Goal: Transaction & Acquisition: Obtain resource

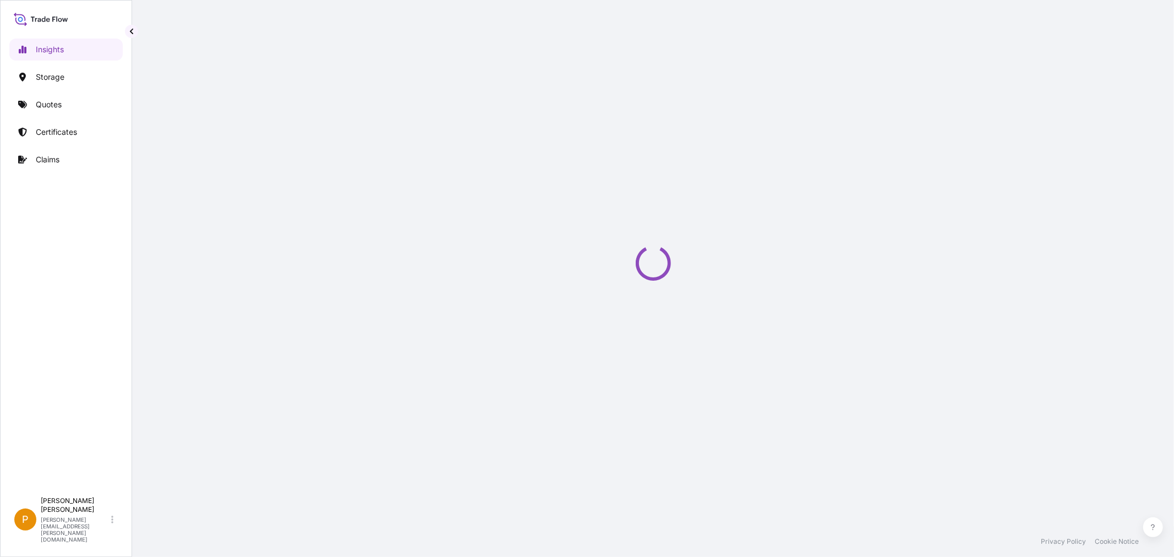
select select "2025"
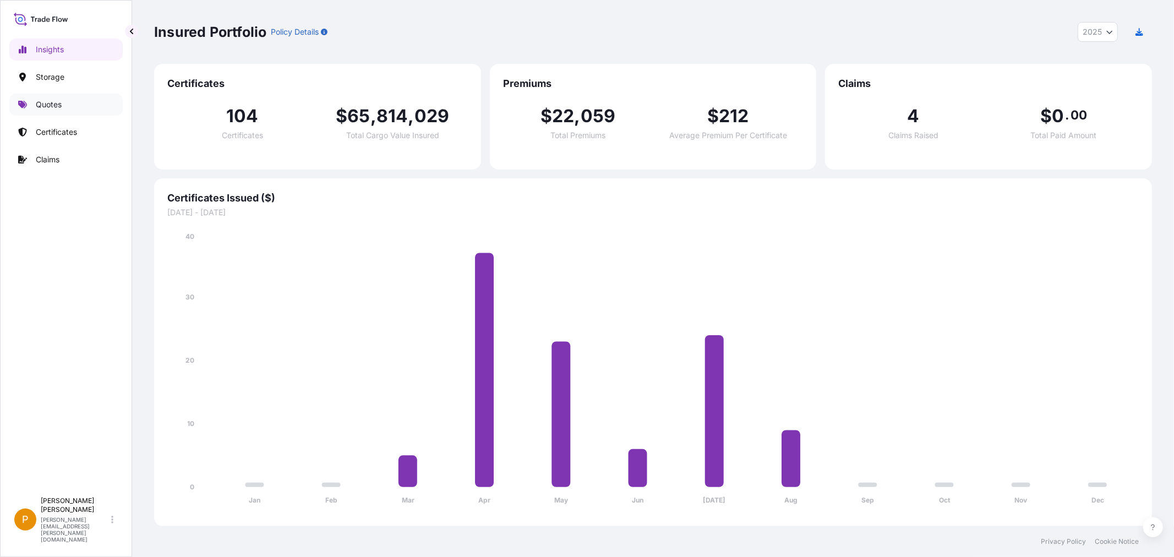
click at [51, 99] on p "Quotes" at bounding box center [49, 104] width 26 height 11
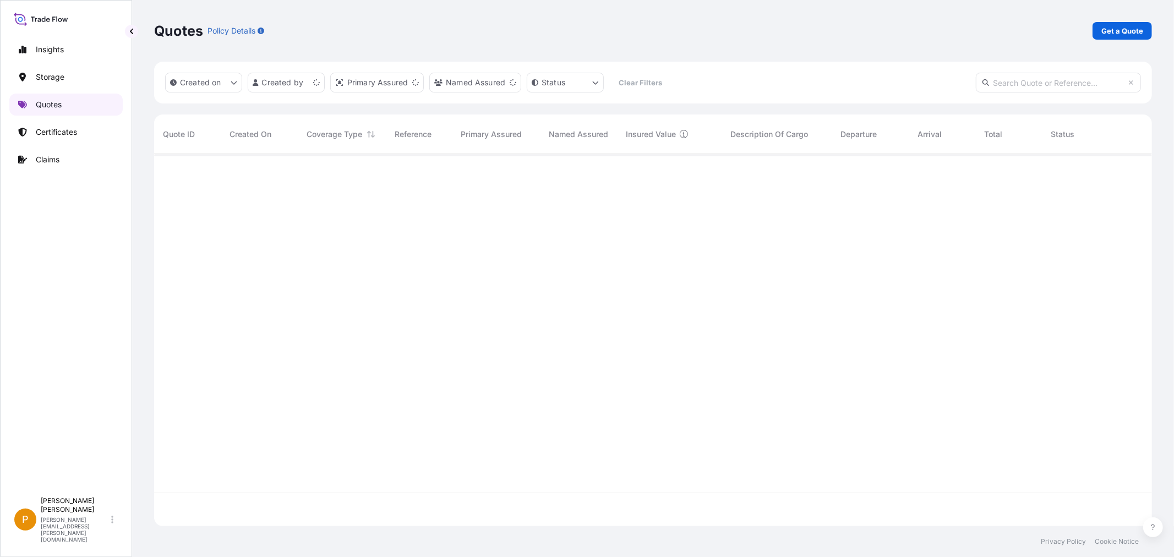
scroll to position [369, 989]
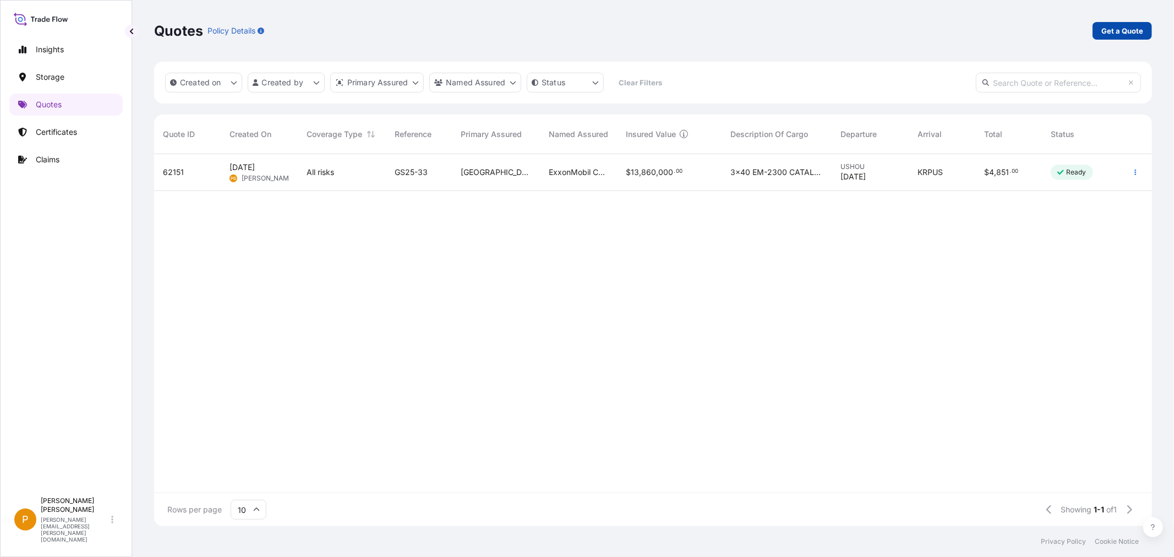
click at [1102, 31] on p "Get a Quote" at bounding box center [1122, 30] width 42 height 11
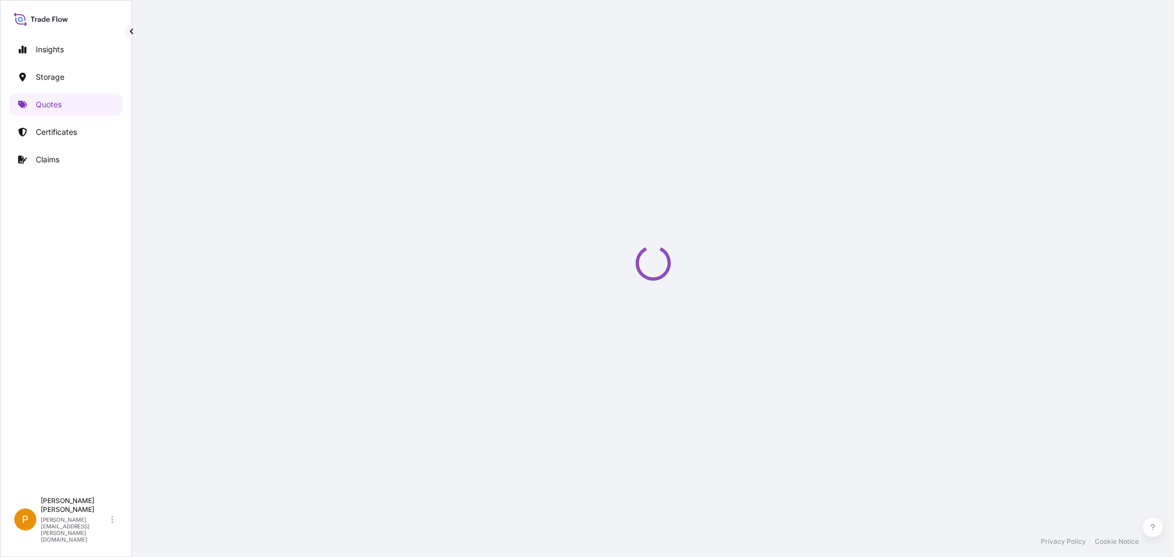
select select "Water"
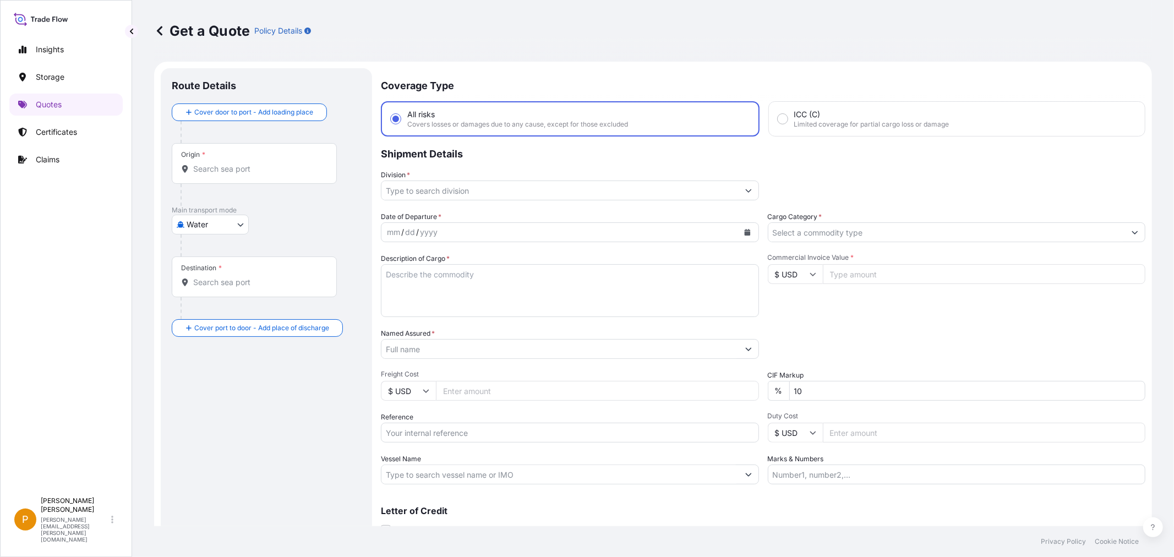
scroll to position [18, 0]
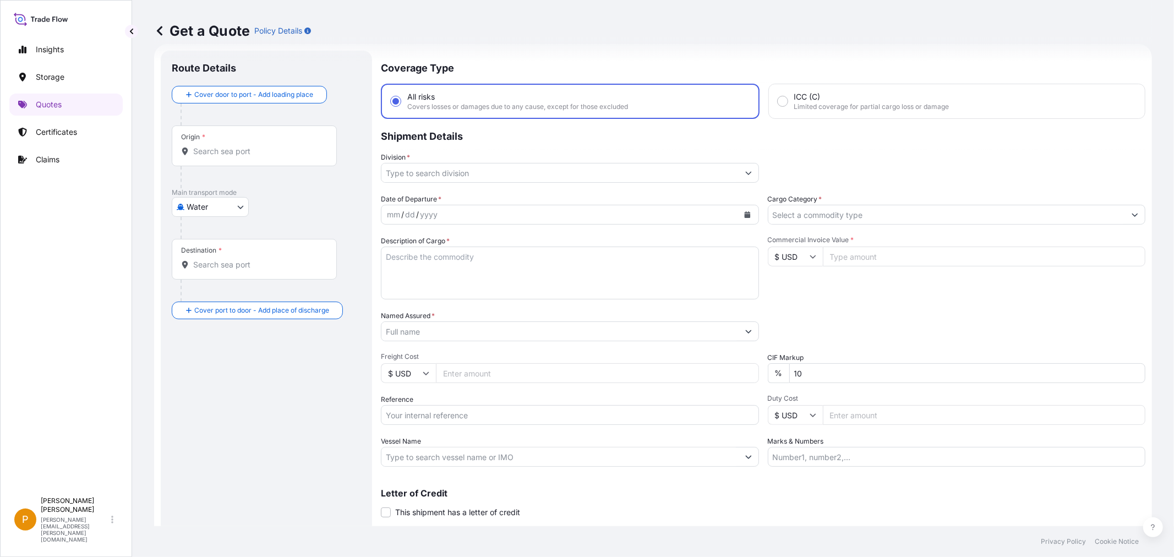
click at [239, 140] on div "Origin *" at bounding box center [254, 145] width 165 height 41
click at [239, 146] on input "Origin *" at bounding box center [258, 151] width 130 height 11
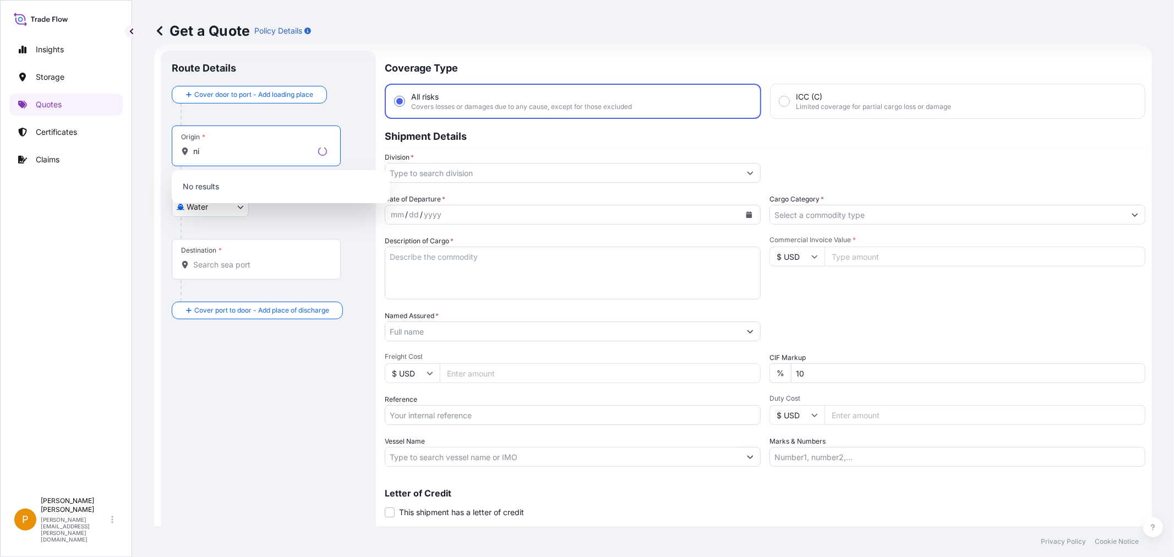
type input "n"
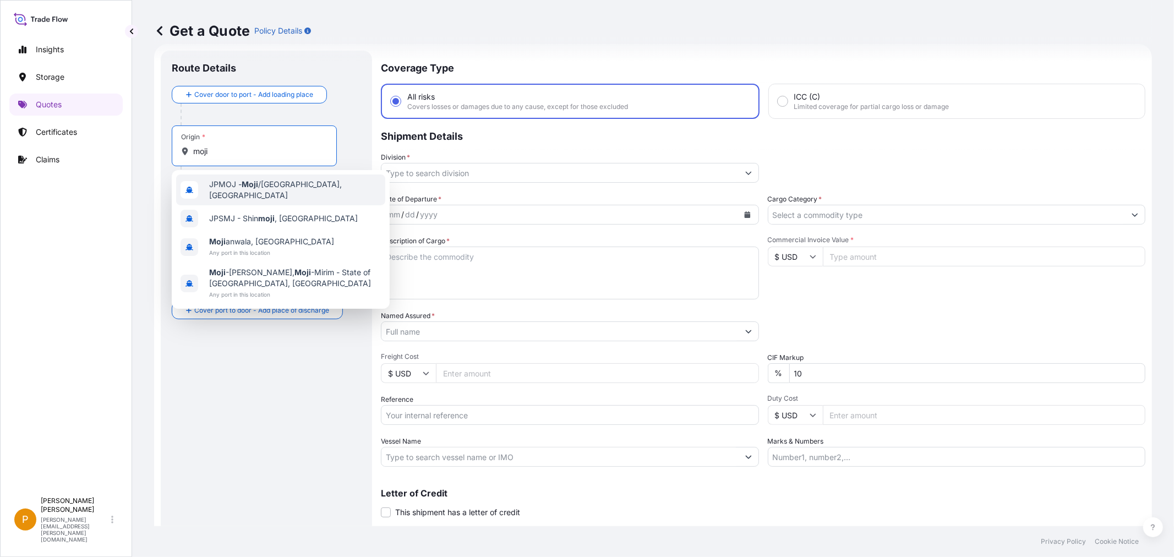
click at [281, 190] on span "JPMOJ - Moji /[GEOGRAPHIC_DATA], [GEOGRAPHIC_DATA]" at bounding box center [295, 190] width 172 height 22
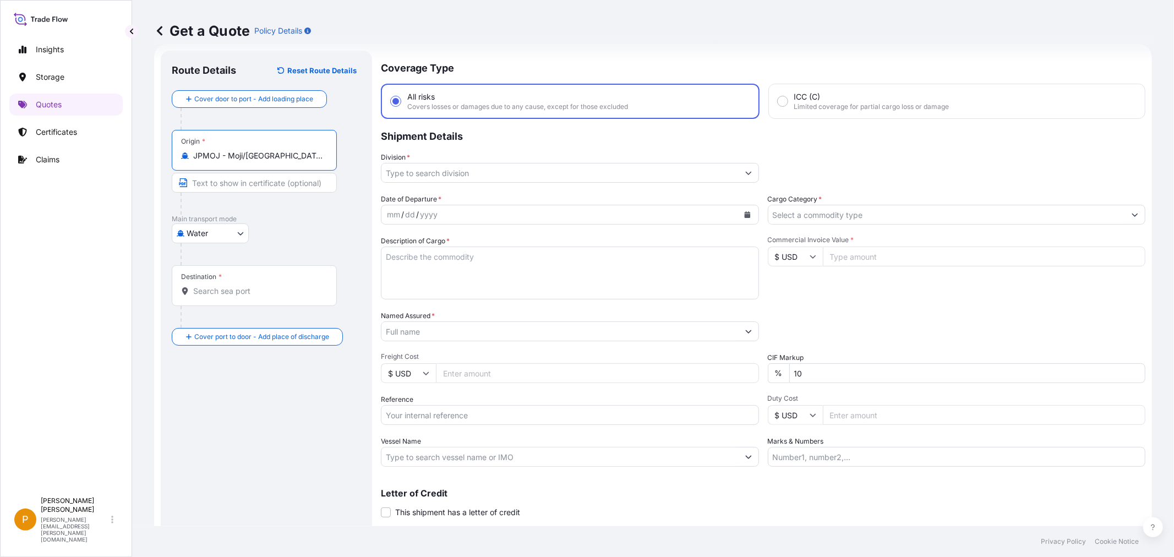
type input "JPMOJ - Moji/[GEOGRAPHIC_DATA], [GEOGRAPHIC_DATA]"
click at [217, 285] on div "Destination *" at bounding box center [254, 285] width 165 height 41
click at [217, 286] on input "Destination *" at bounding box center [258, 291] width 130 height 11
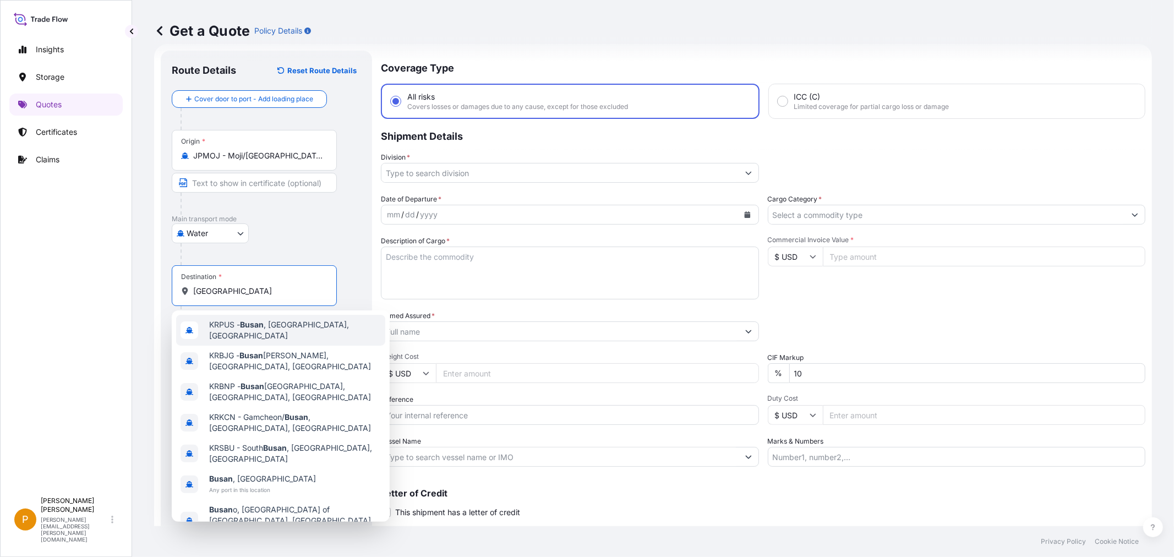
click at [227, 324] on span "KRPUS - [GEOGRAPHIC_DATA] , [GEOGRAPHIC_DATA], [GEOGRAPHIC_DATA]" at bounding box center [295, 330] width 172 height 22
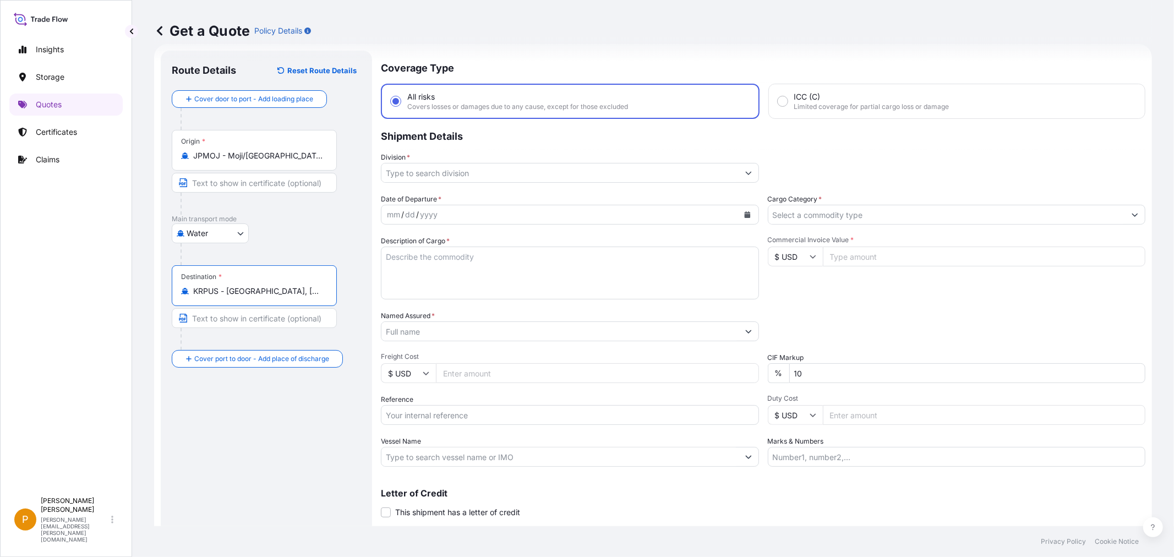
type input "KRPUS - [GEOGRAPHIC_DATA], [GEOGRAPHIC_DATA], [GEOGRAPHIC_DATA]"
click at [409, 171] on input "Division *" at bounding box center [559, 173] width 357 height 20
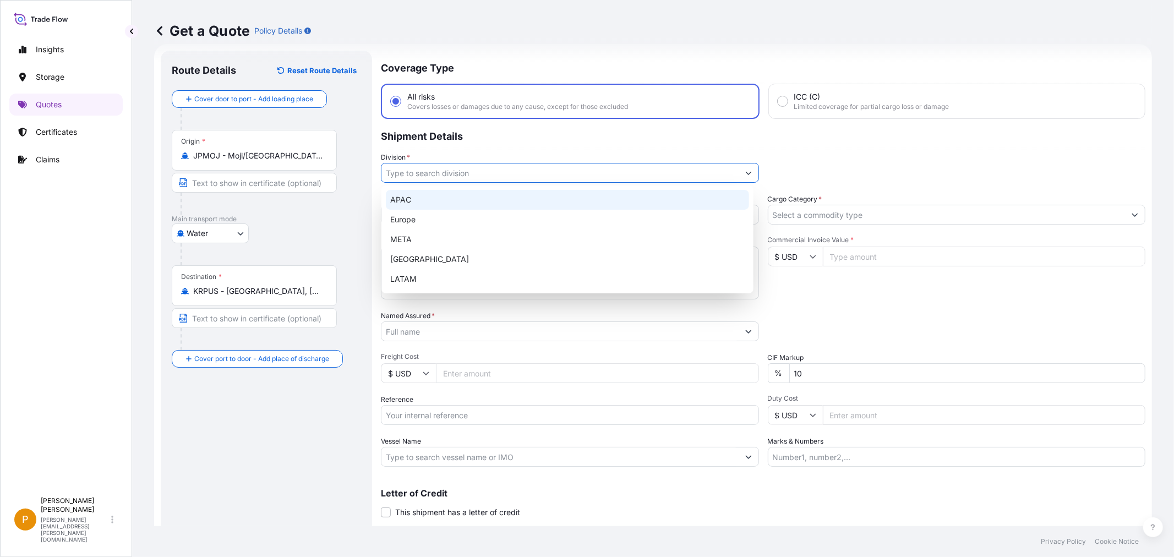
click at [409, 193] on div "APAC" at bounding box center [567, 200] width 363 height 20
type input "APAC"
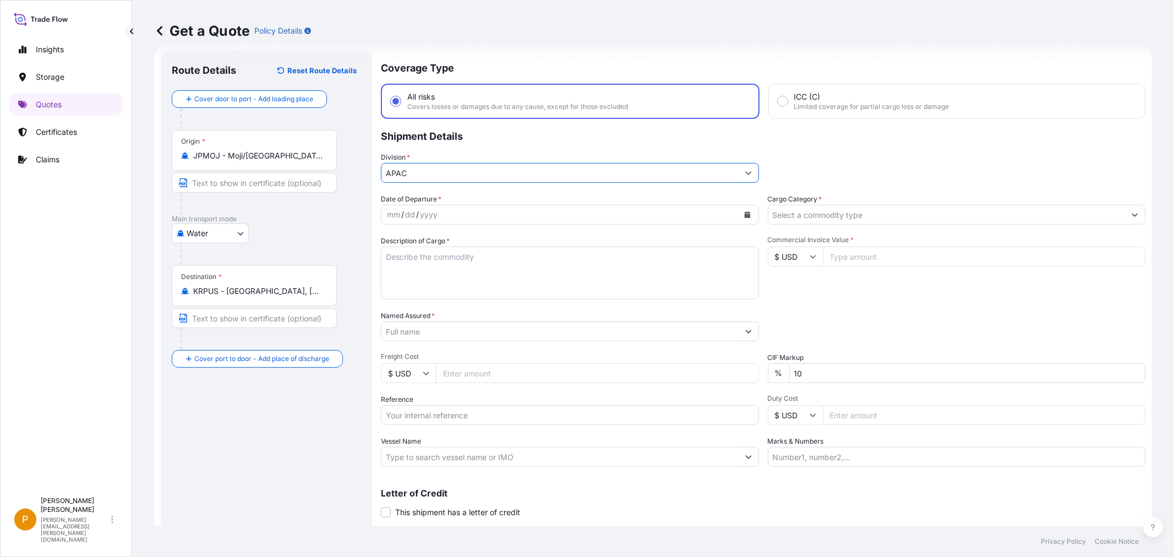
click at [415, 206] on div "mm / dd / yyyy" at bounding box center [559, 215] width 357 height 20
click at [411, 210] on div "yyyy" at bounding box center [421, 214] width 20 height 13
click at [362, 213] on form "Route Details Reset Route Details Cover door to port - Add loading place Place …" at bounding box center [653, 299] width 998 height 511
click at [402, 212] on div "dd" at bounding box center [402, 214] width 12 height 13
click at [402, 215] on div "dd" at bounding box center [402, 214] width 12 height 13
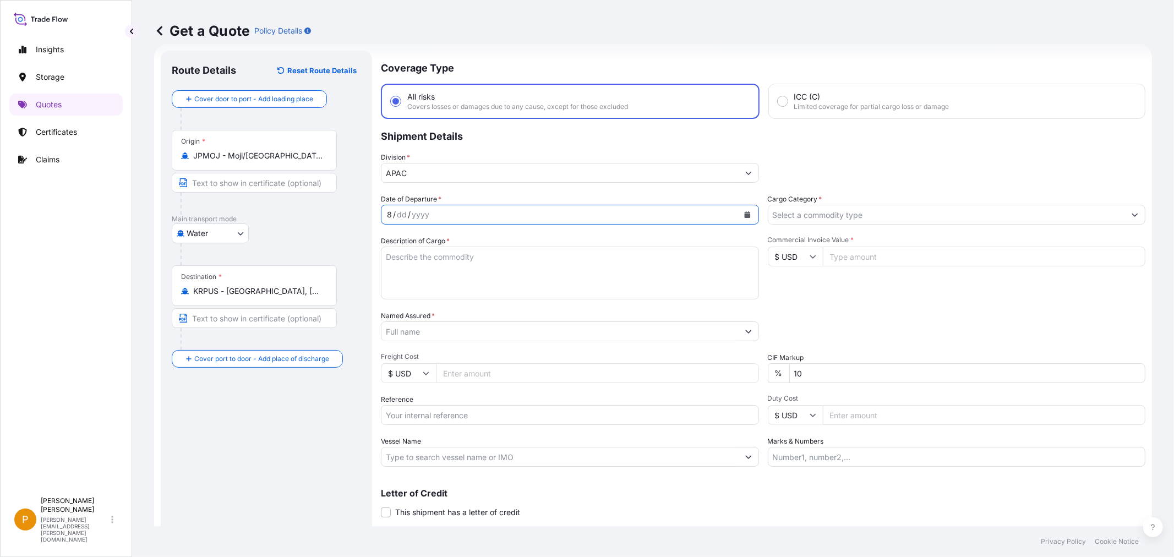
click at [741, 209] on button "Calendar" at bounding box center [748, 215] width 18 height 18
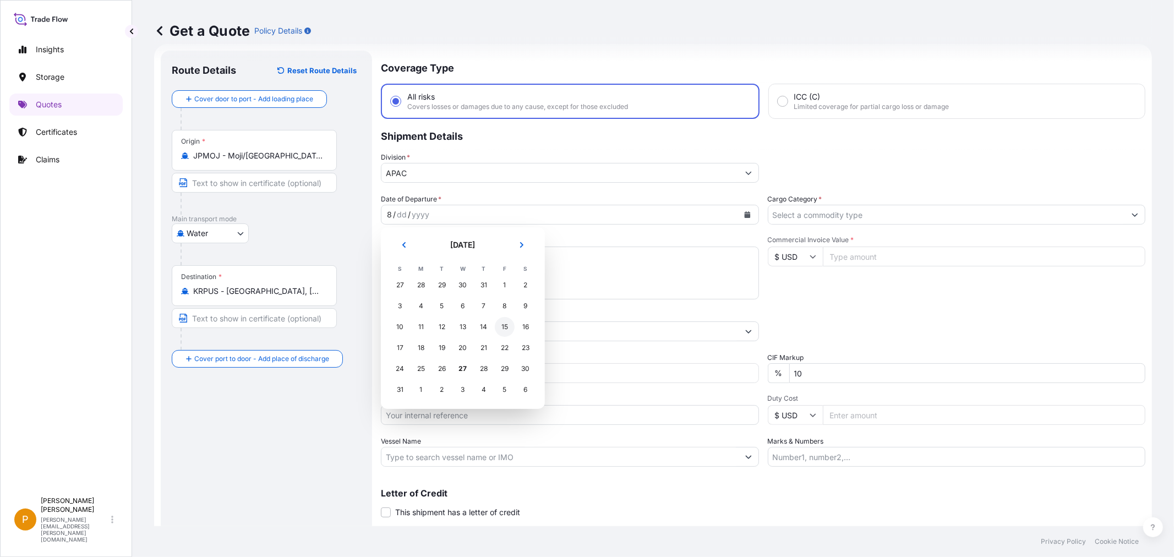
click at [500, 325] on div "15" at bounding box center [505, 327] width 20 height 20
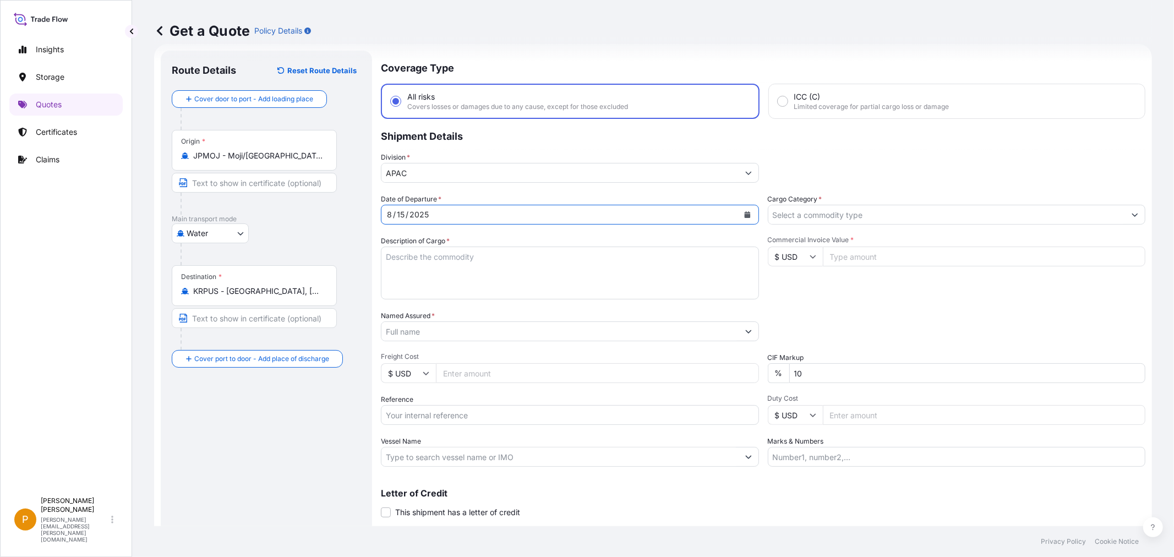
click at [840, 206] on input "Cargo Category *" at bounding box center [946, 215] width 357 height 20
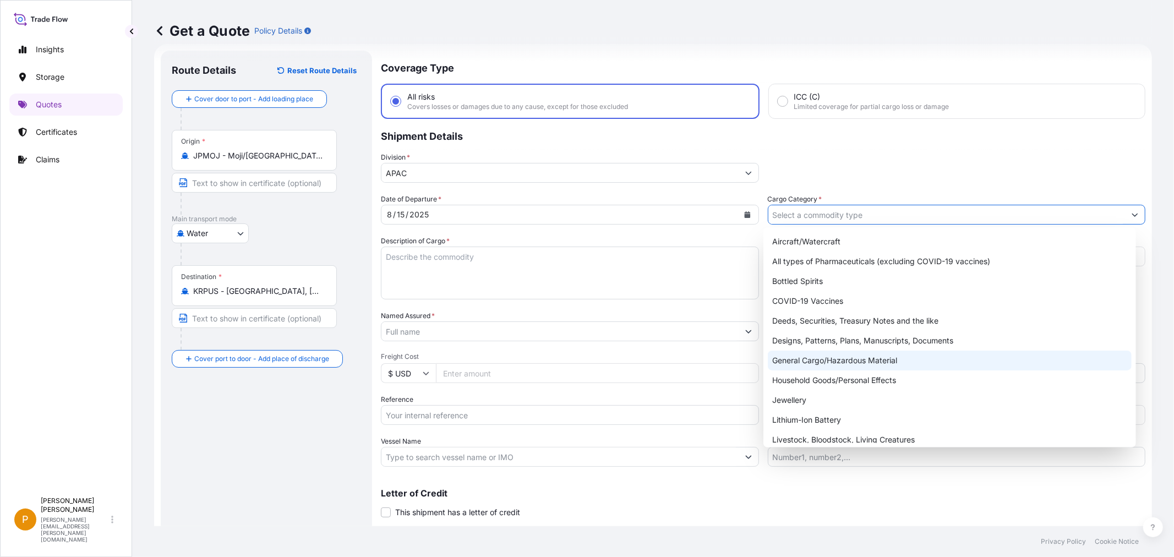
click at [830, 361] on div "General Cargo/Hazardous Material" at bounding box center [949, 361] width 363 height 20
type input "General Cargo/Hazardous Material"
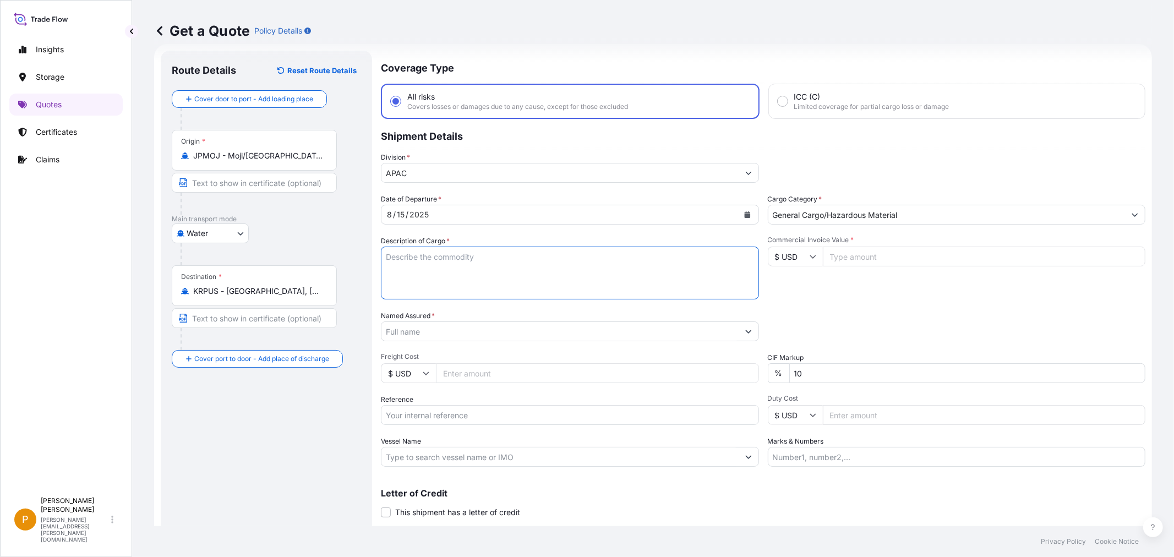
click at [405, 266] on textarea "Description of Cargo *" at bounding box center [570, 273] width 378 height 53
type textarea "2x40 EM3300 GS25-26"
click at [915, 257] on input "Commercial Invoice Value *" at bounding box center [984, 257] width 323 height 20
click at [468, 329] on input "Named Assured *" at bounding box center [559, 331] width 357 height 20
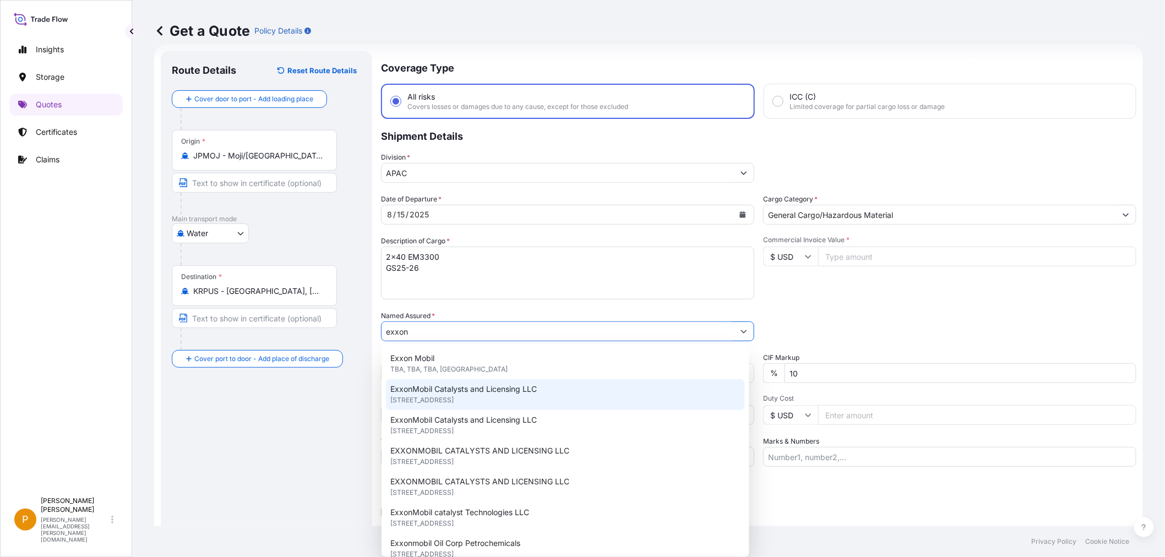
click at [454, 400] on span "[STREET_ADDRESS]" at bounding box center [421, 400] width 63 height 11
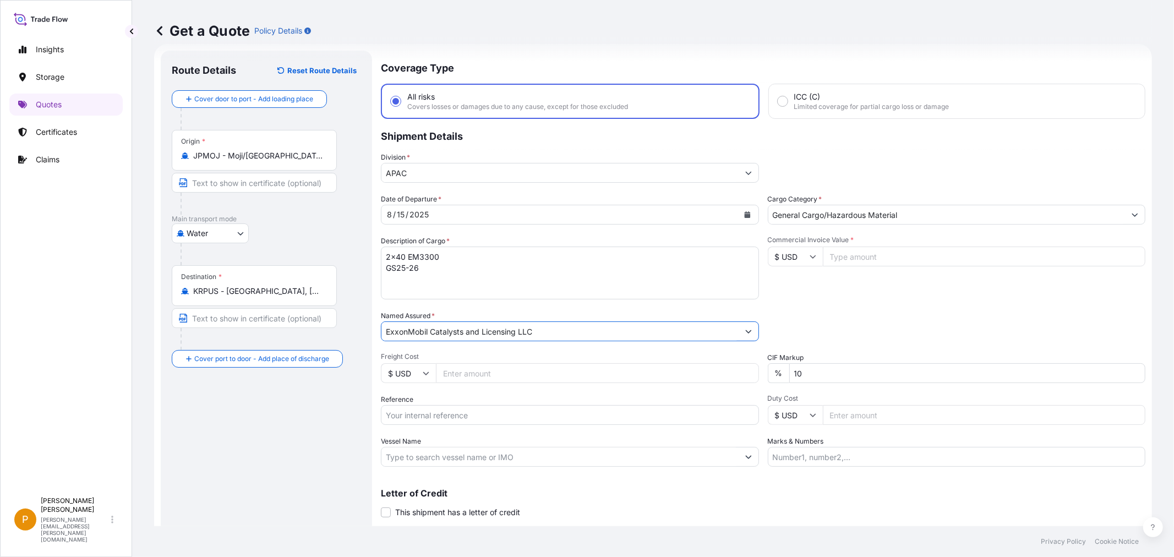
type input "ExxonMobil Catalysts and Licensing LLC"
click at [454, 412] on input "Reference" at bounding box center [570, 415] width 378 height 20
click at [410, 413] on input "Reference" at bounding box center [570, 415] width 378 height 20
paste input "10520857332"
type input "10520857332 GS25/26"
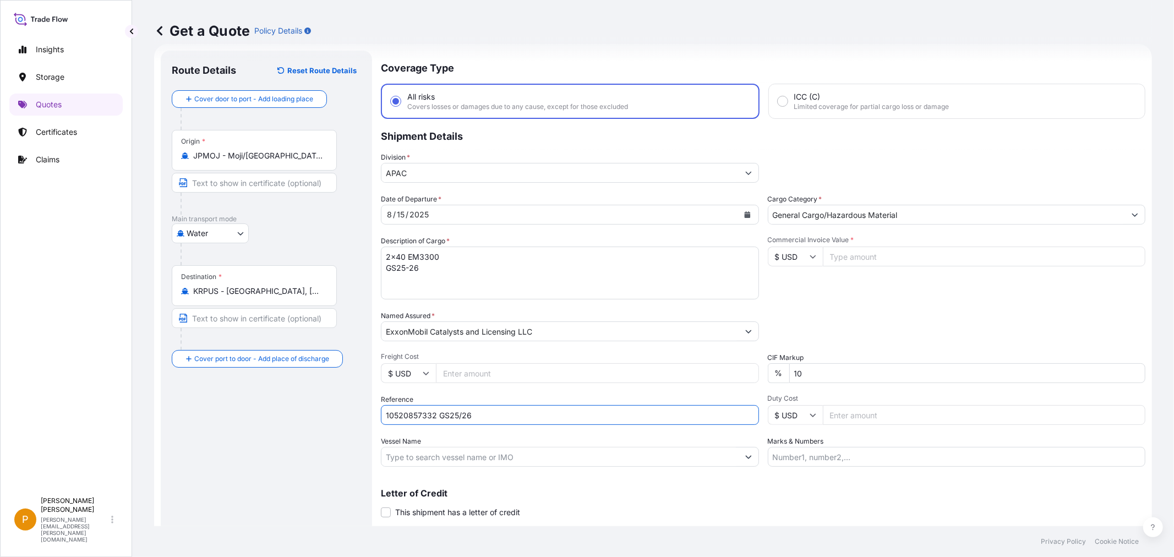
click at [423, 456] on input "Vessel Name" at bounding box center [559, 457] width 357 height 20
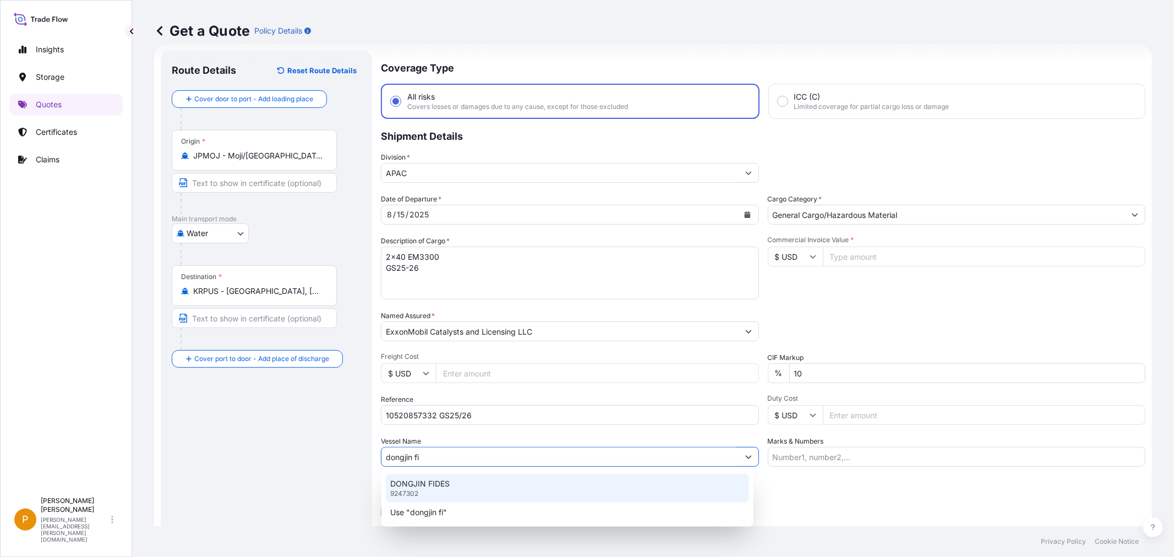
click at [418, 494] on p "9247302" at bounding box center [404, 493] width 28 height 9
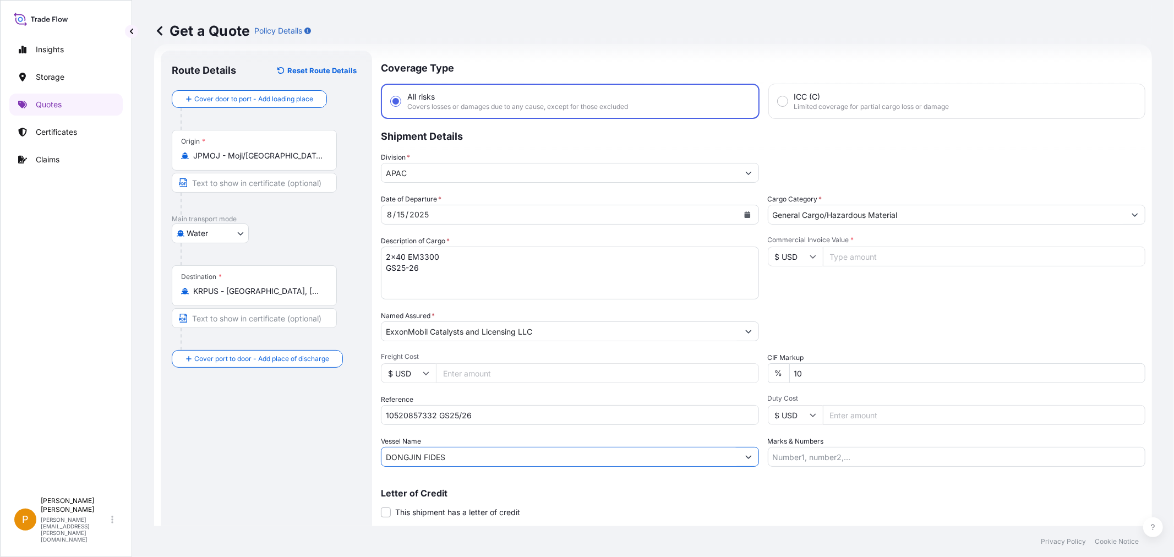
type input "DONGJIN FIDES"
click at [863, 259] on input "Commercial Invoice Value *" at bounding box center [984, 257] width 323 height 20
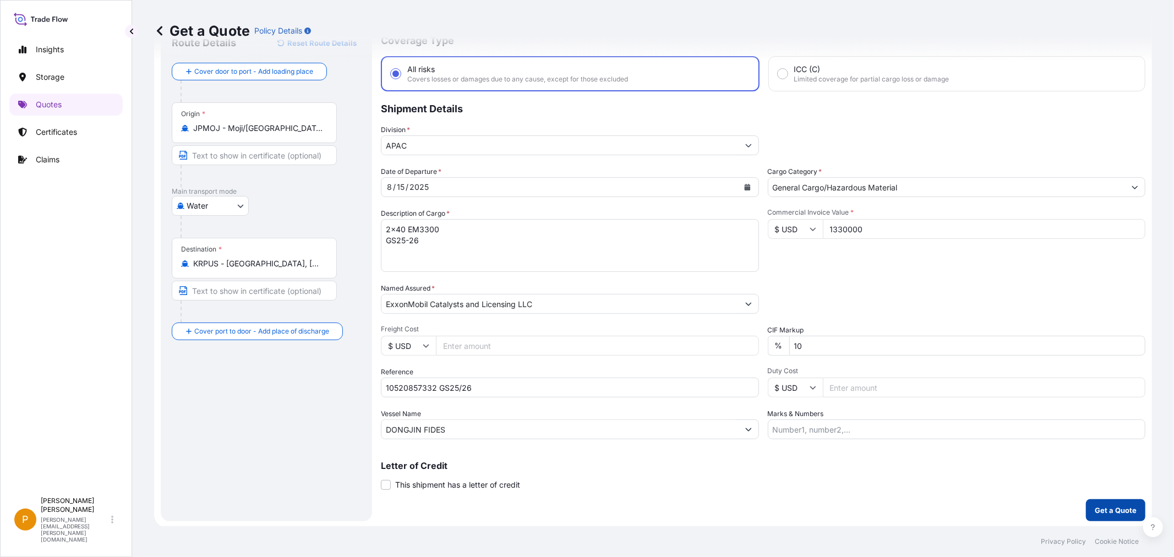
type input "1330000"
click at [1095, 509] on p "Get a Quote" at bounding box center [1116, 510] width 42 height 11
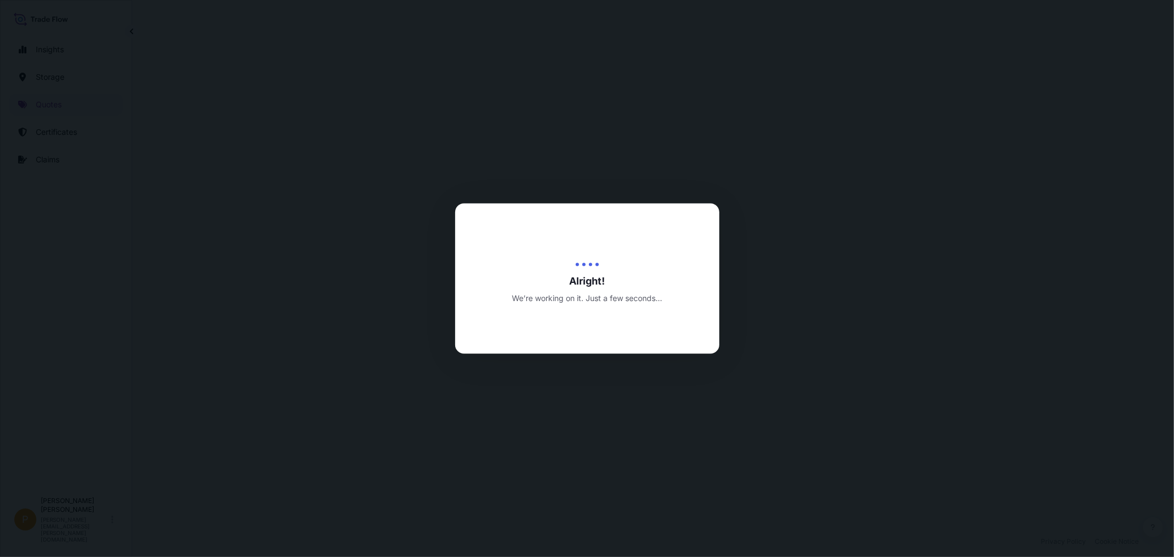
select select "Water"
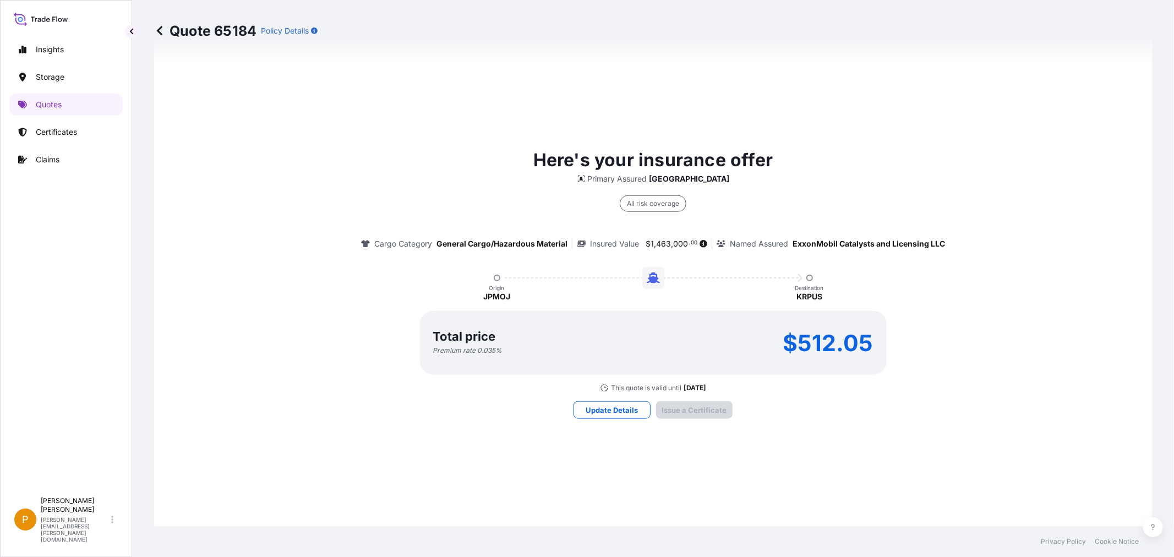
scroll to position [1516, 0]
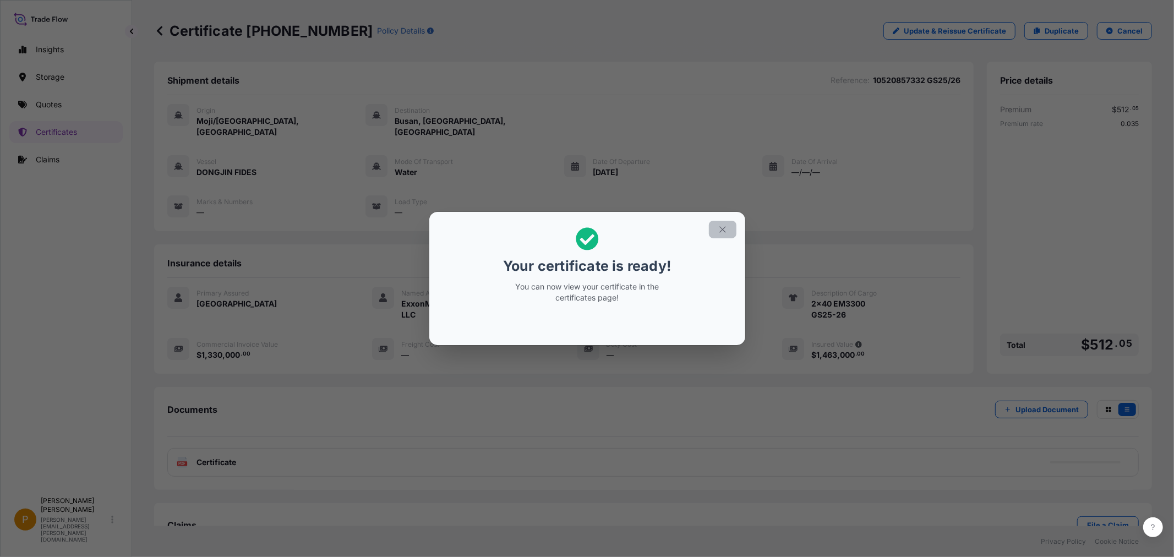
click at [722, 226] on icon "button" at bounding box center [723, 230] width 10 height 10
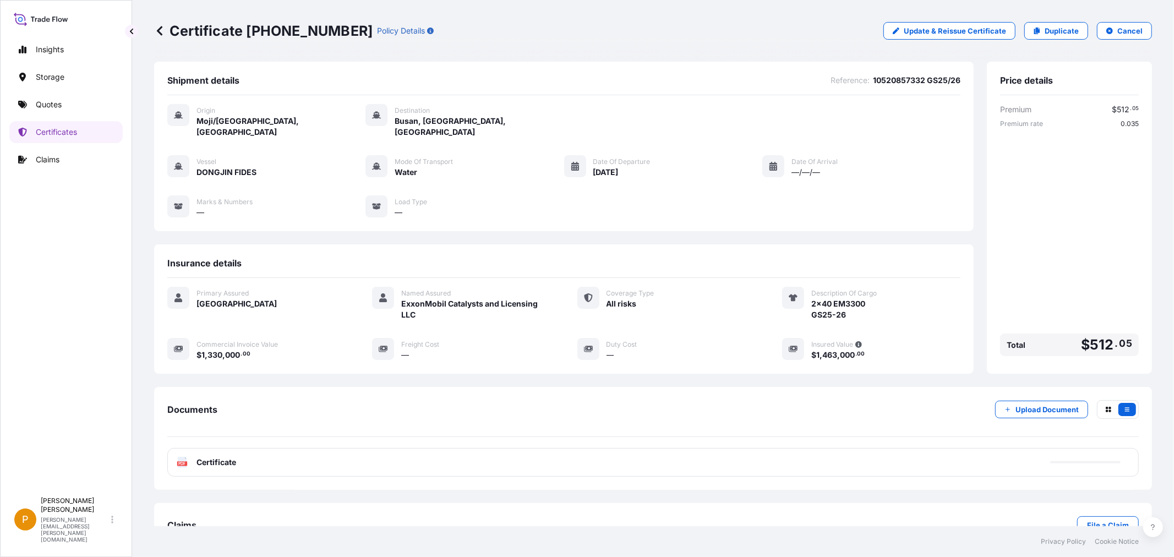
scroll to position [23, 0]
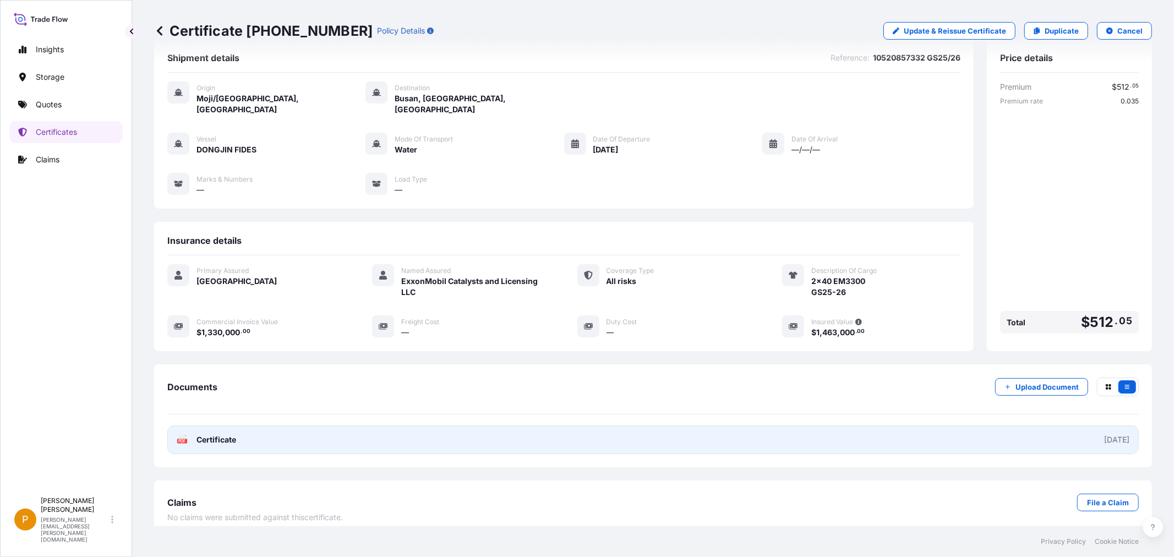
click at [172, 425] on link "PDF Certificate [DATE]" at bounding box center [652, 439] width 971 height 29
